Goal: Check status: Check status

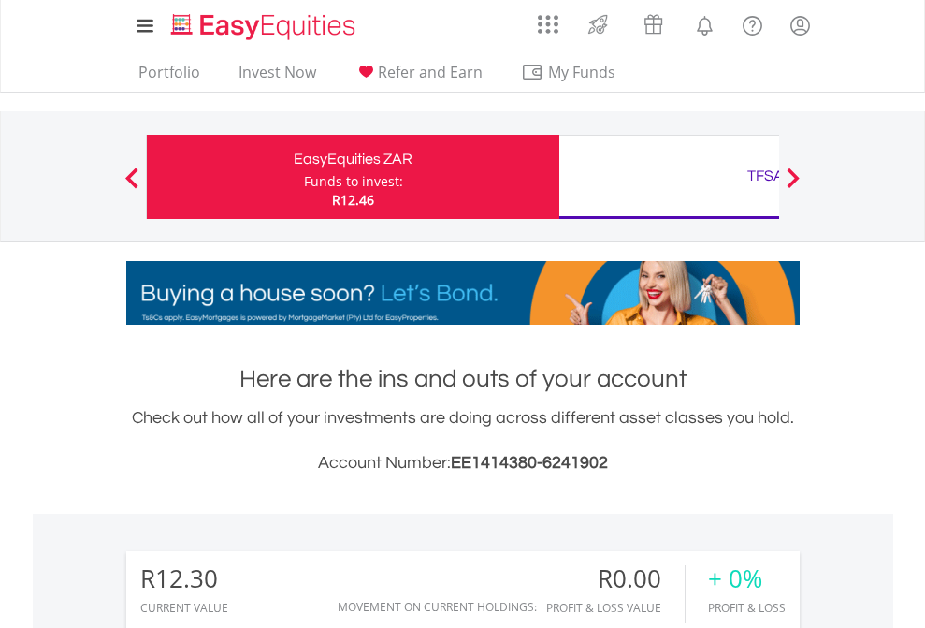
click at [304, 177] on div "Funds to invest:" at bounding box center [353, 181] width 99 height 19
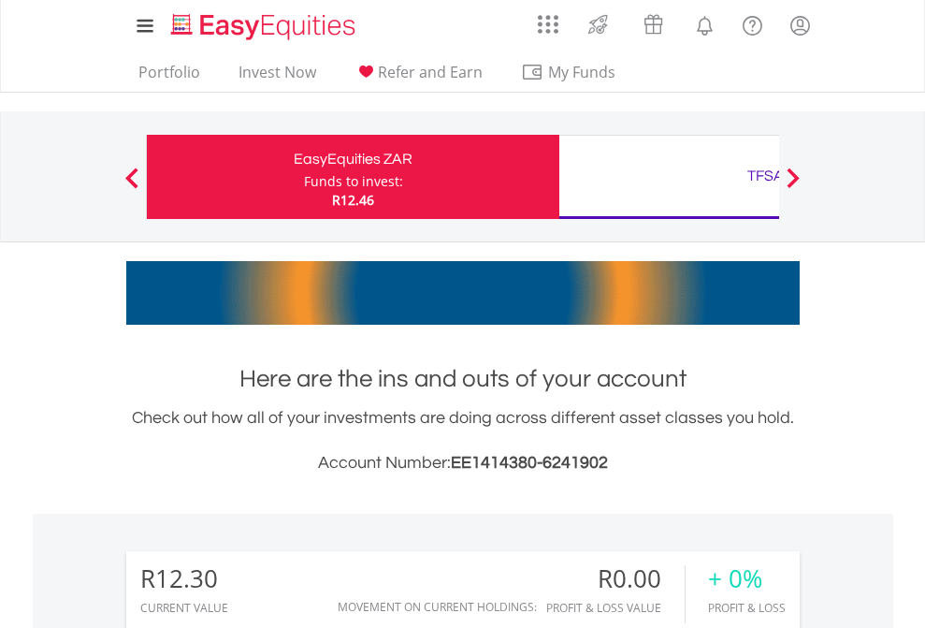
scroll to position [180, 294]
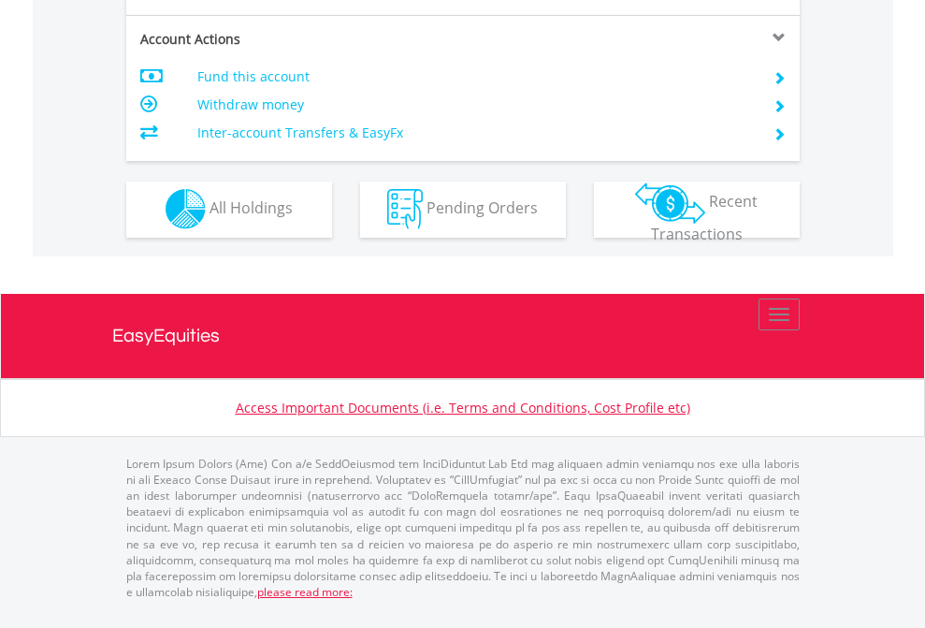
scroll to position [1595, 0]
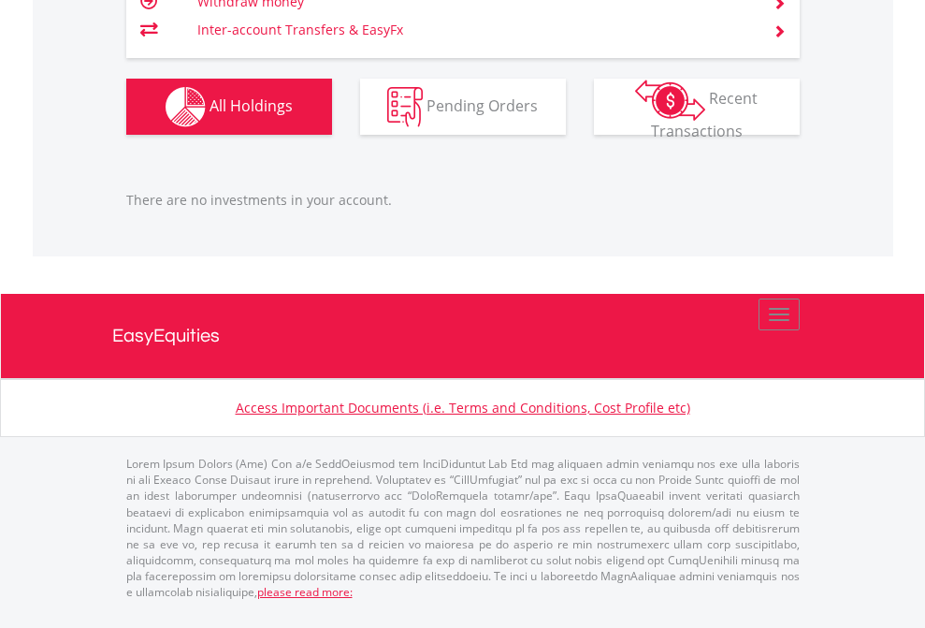
scroll to position [180, 294]
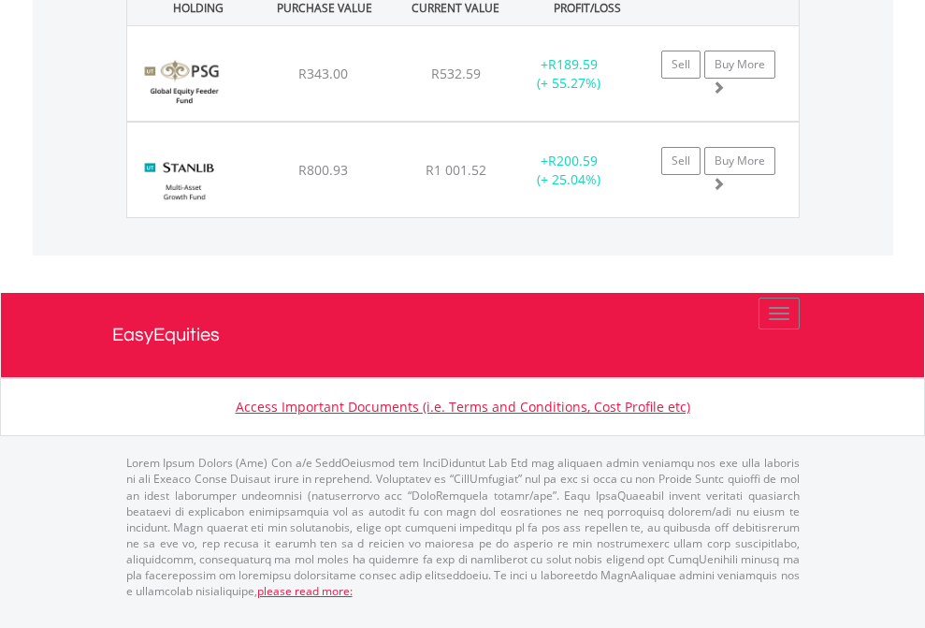
scroll to position [2156, 0]
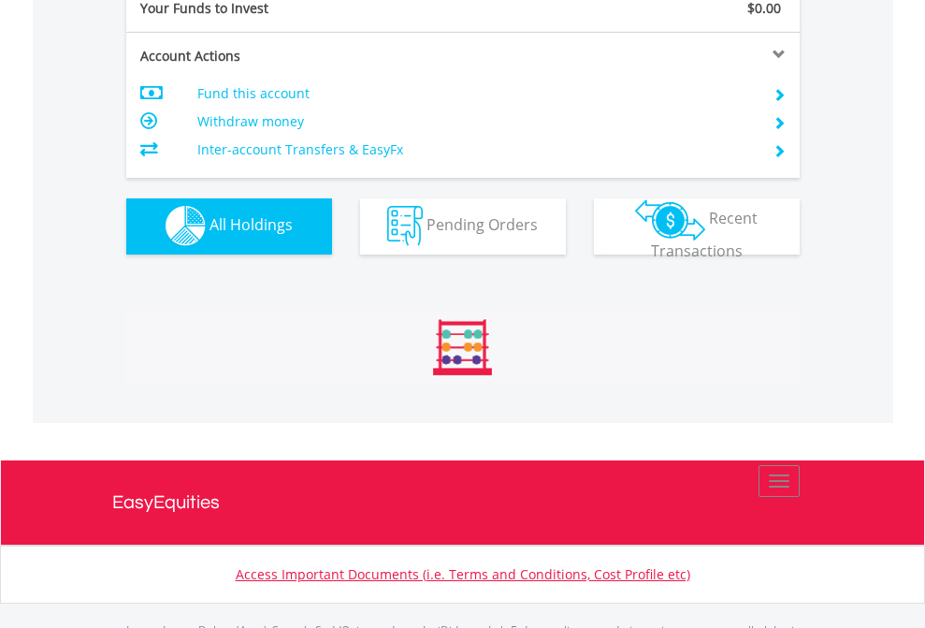
scroll to position [1852, 0]
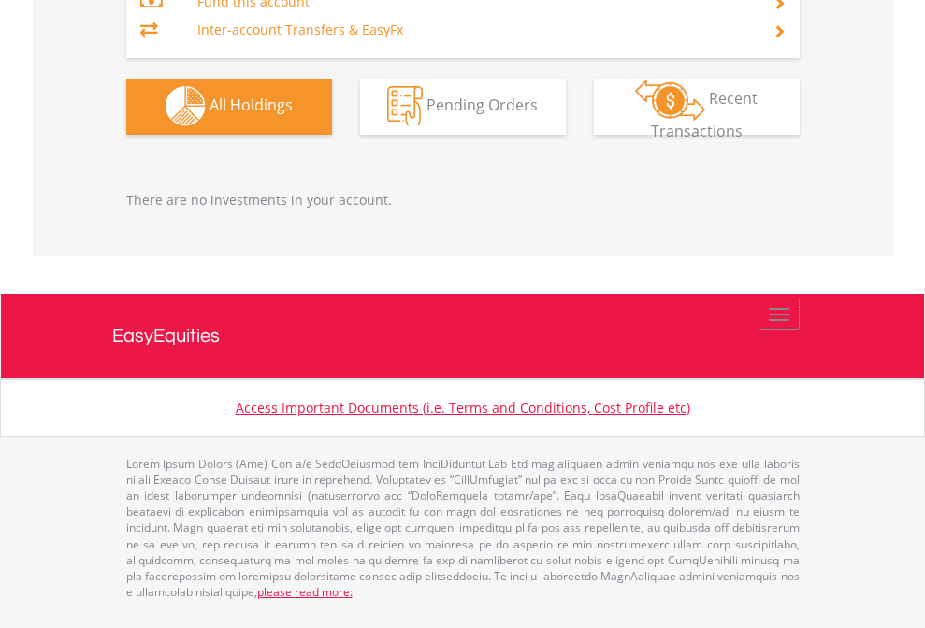
scroll to position [180, 294]
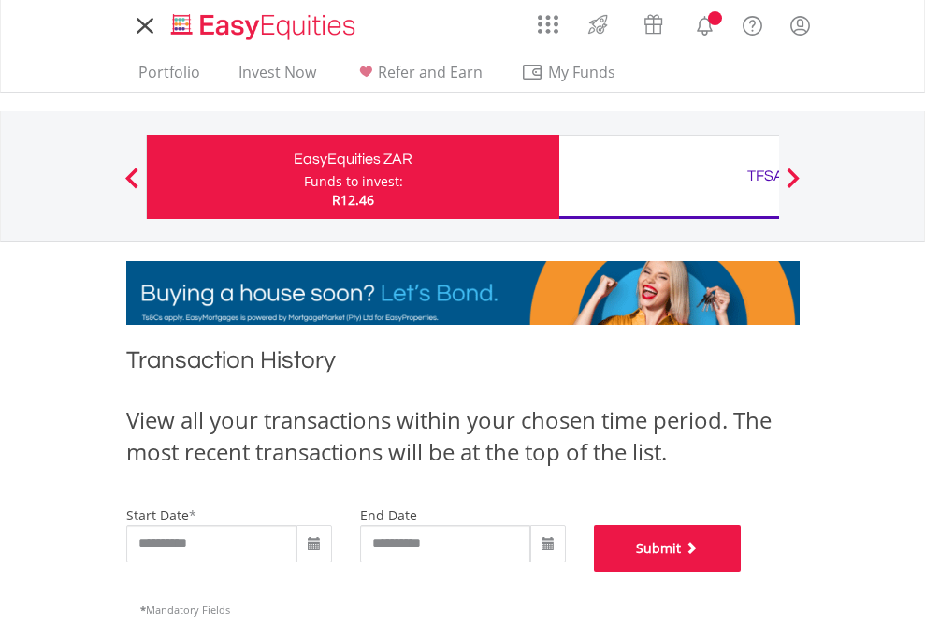
click at [742, 571] on button "Submit" at bounding box center [668, 548] width 148 height 47
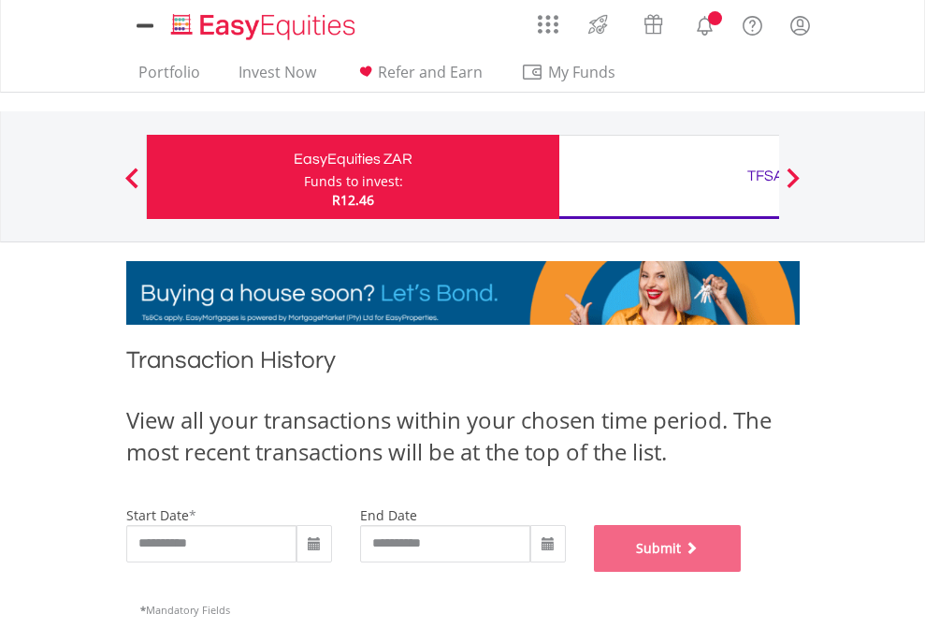
scroll to position [759, 0]
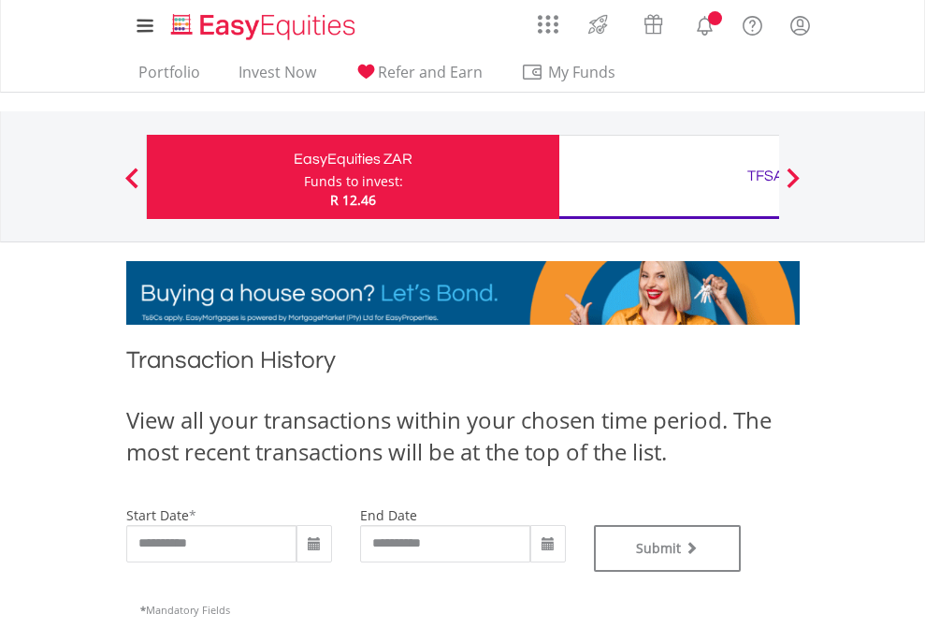
click at [669, 177] on div "TFSA" at bounding box center [766, 176] width 390 height 26
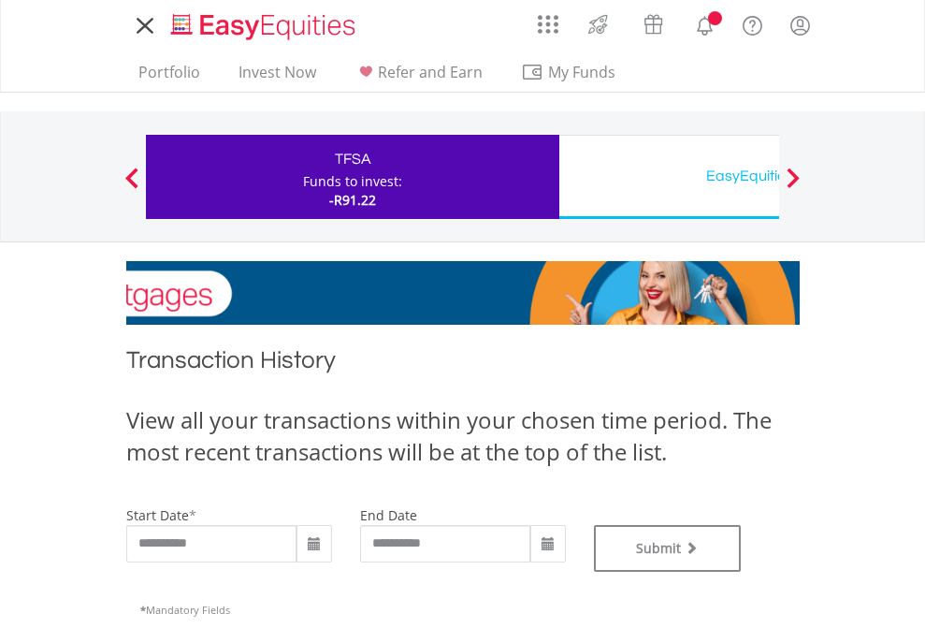
type input "**********"
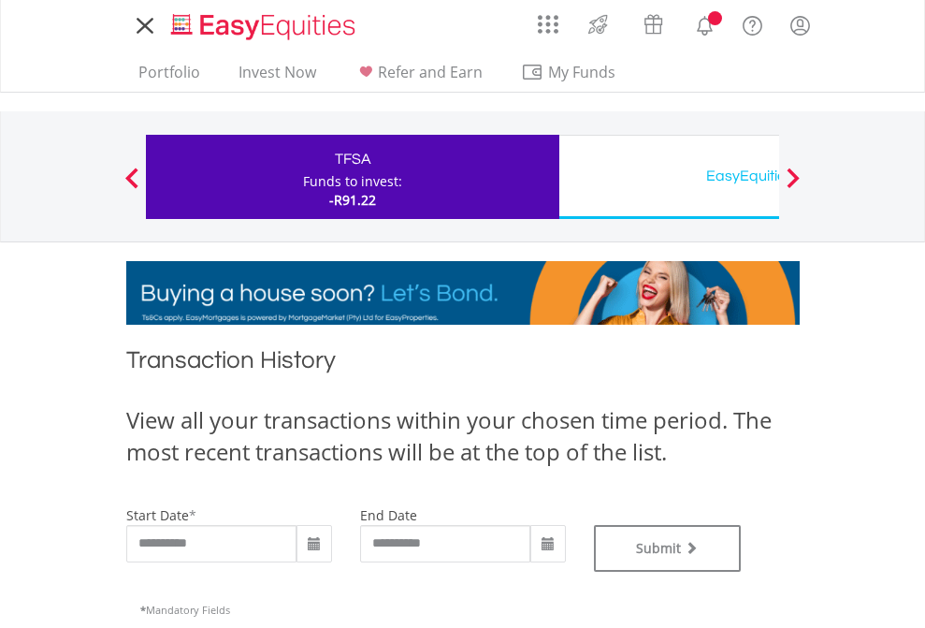
type input "**********"
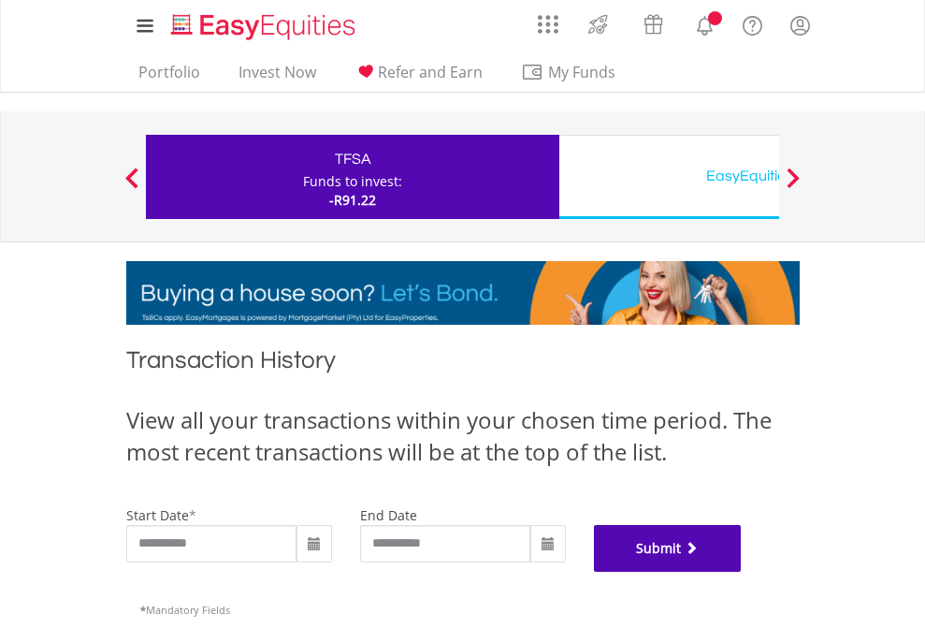
click at [742, 571] on button "Submit" at bounding box center [668, 548] width 148 height 47
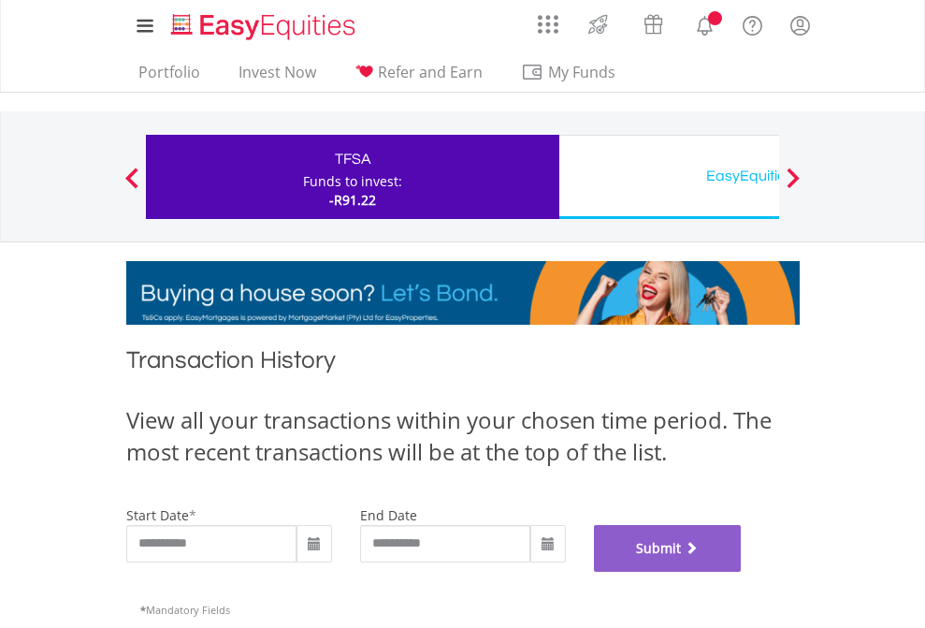
scroll to position [759, 0]
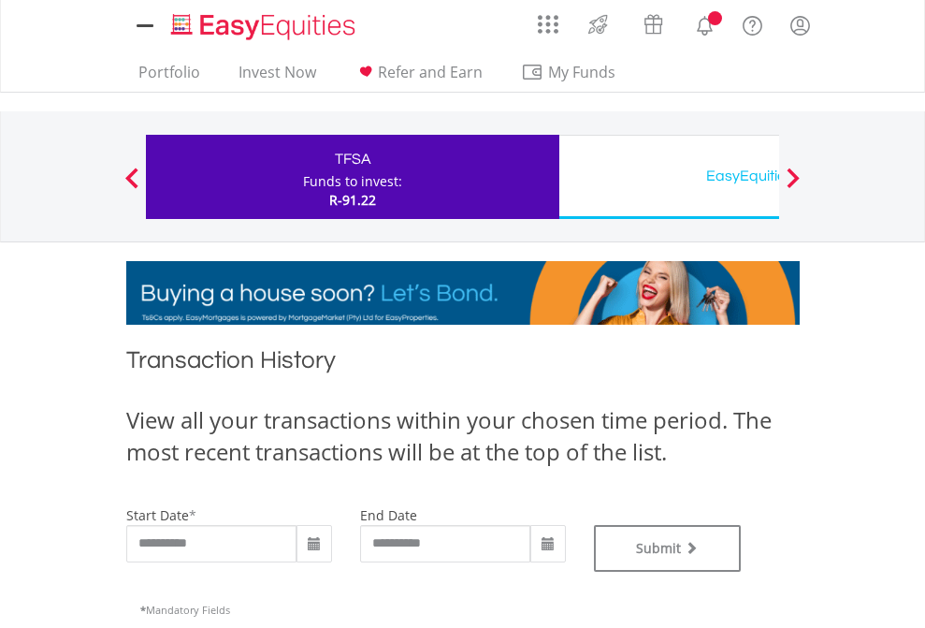
click at [669, 177] on div "EasyEquities USD" at bounding box center [766, 176] width 390 height 26
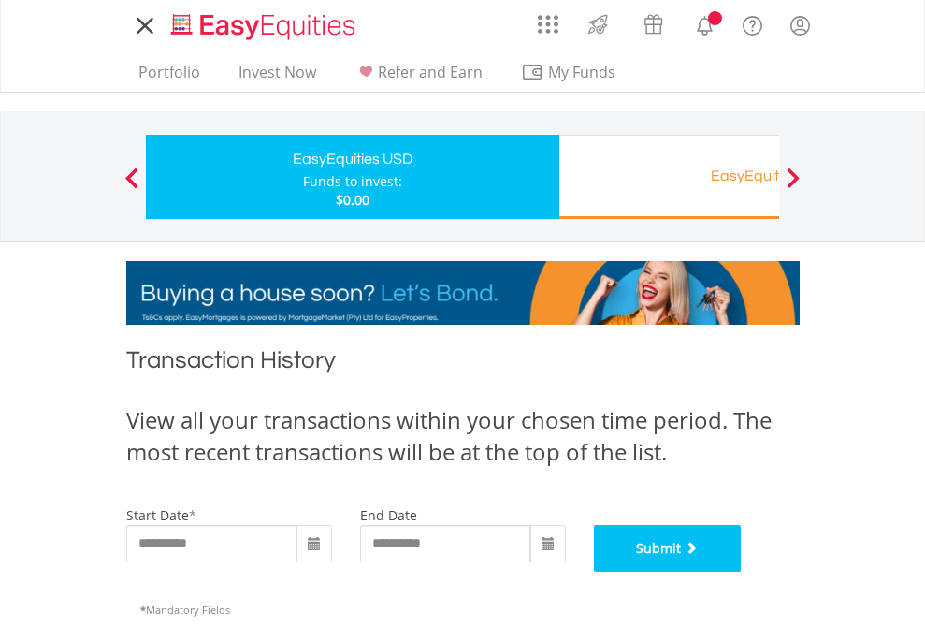
click at [742, 571] on button "Submit" at bounding box center [668, 548] width 148 height 47
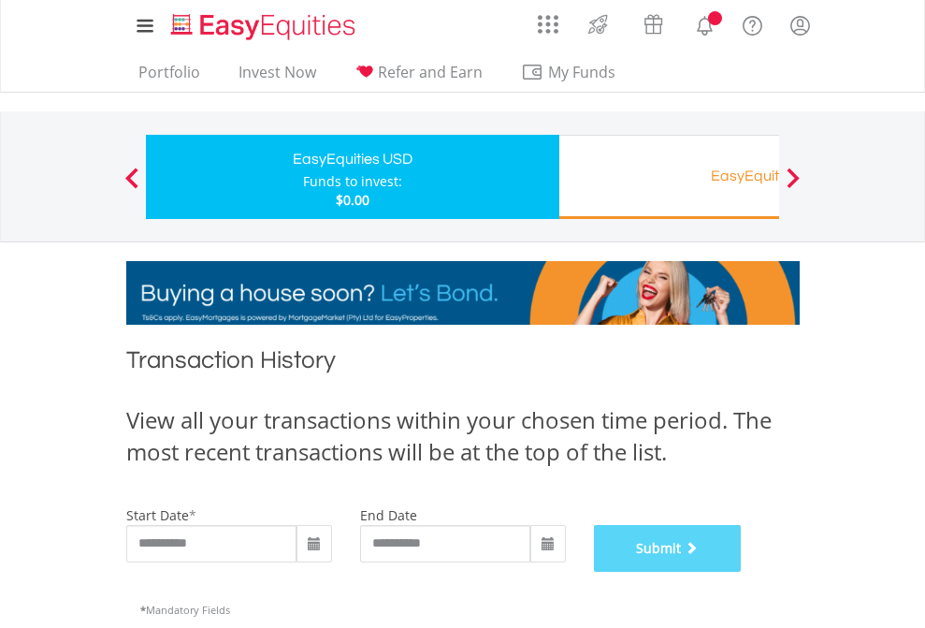
scroll to position [759, 0]
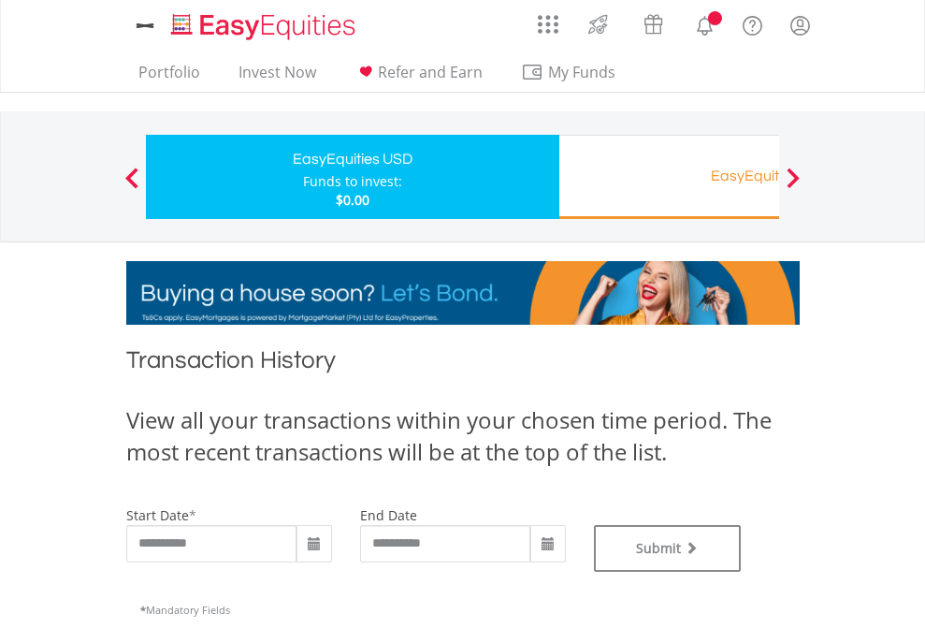
click at [669, 177] on div "EasyEquities RA" at bounding box center [766, 176] width 390 height 26
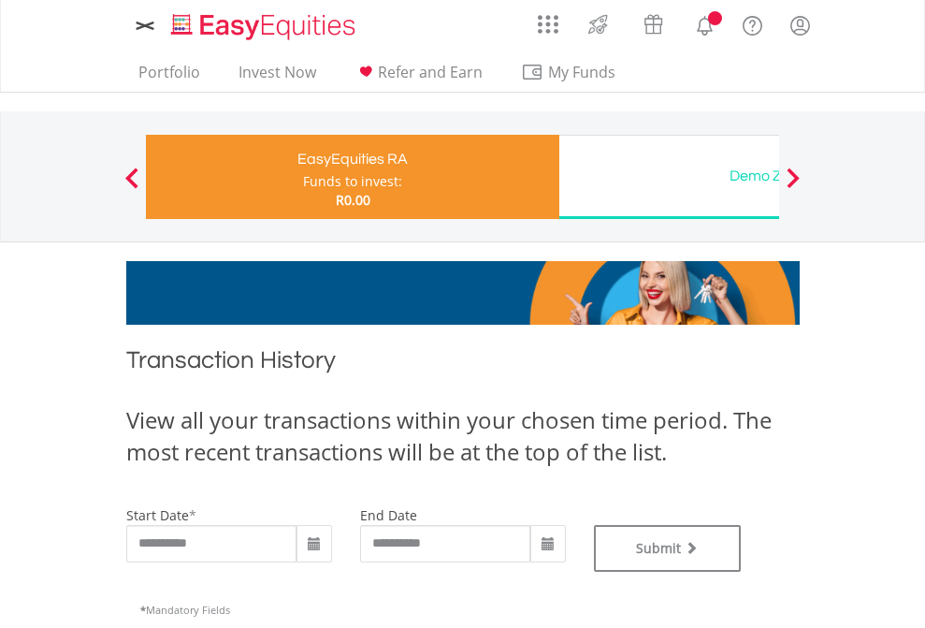
type input "**********"
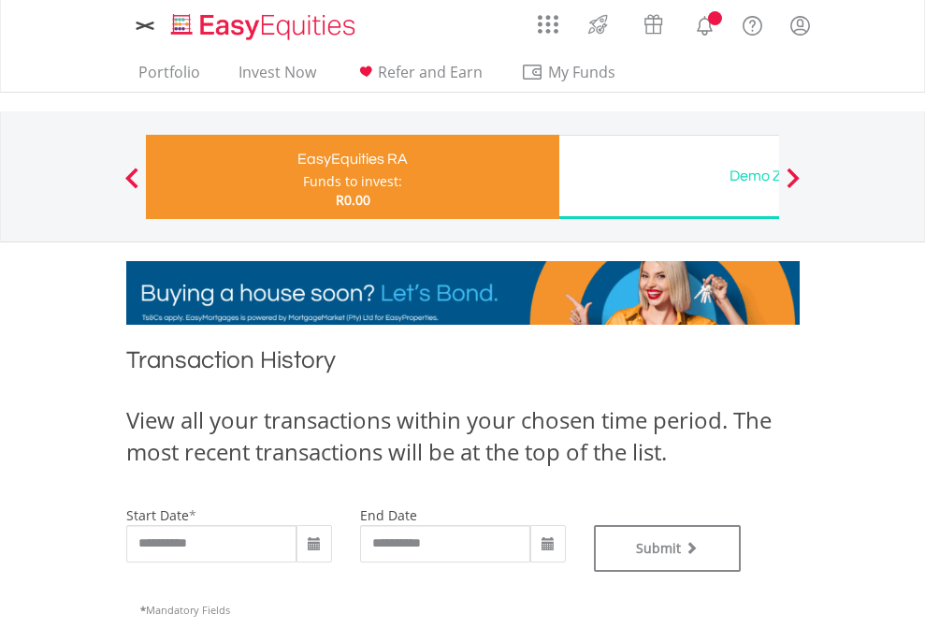
type input "**********"
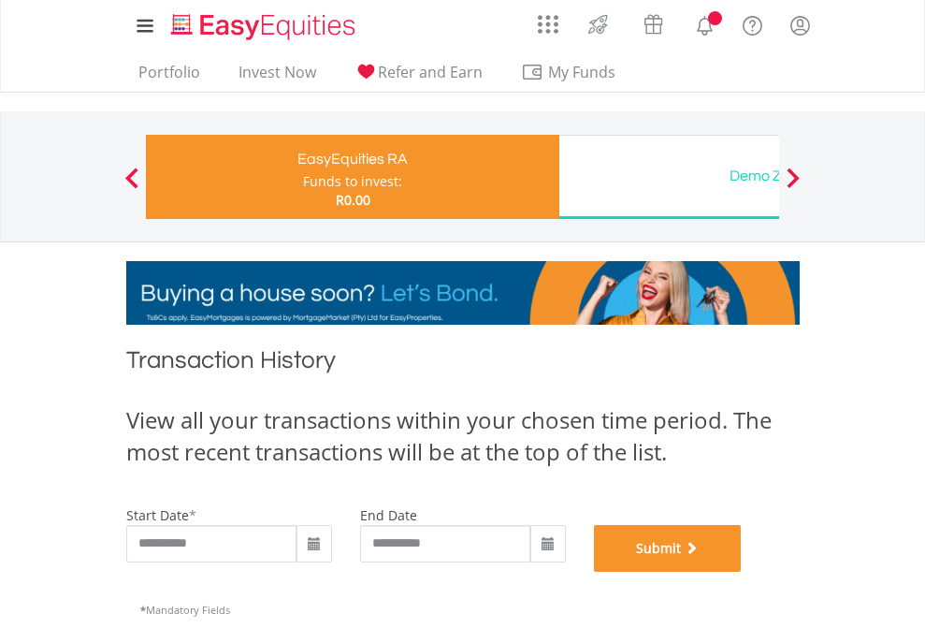
click at [742, 571] on button "Submit" at bounding box center [668, 548] width 148 height 47
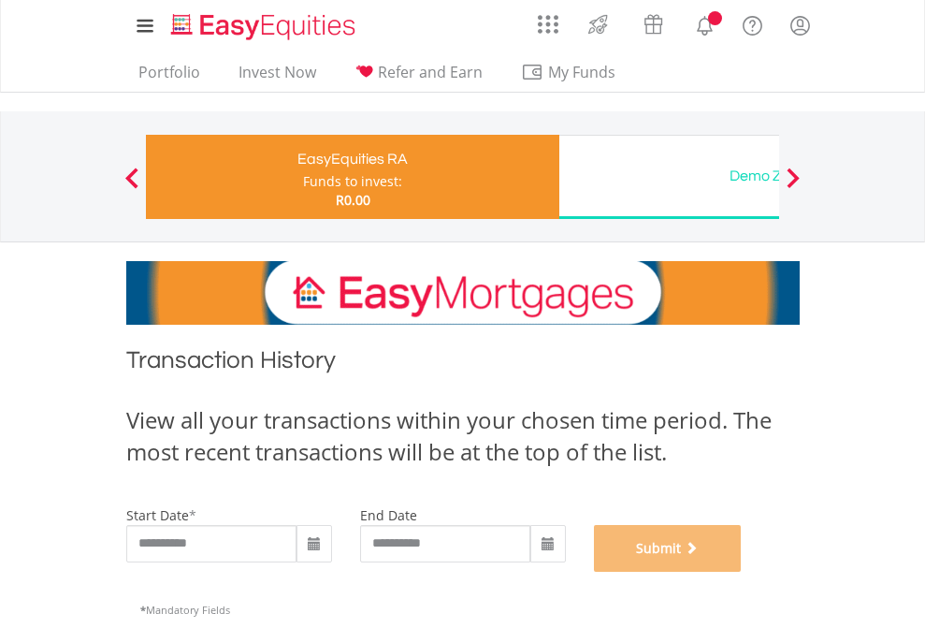
scroll to position [759, 0]
